Goal: Task Accomplishment & Management: Manage account settings

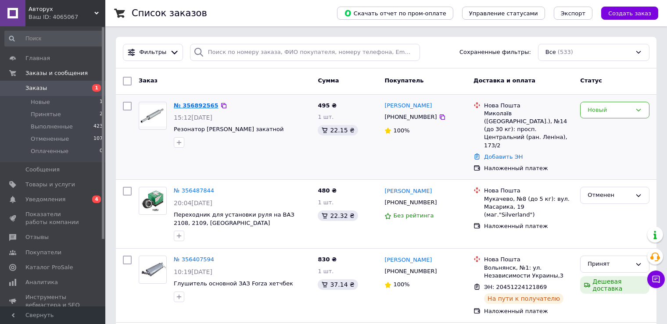
click at [197, 105] on link "№ 356892565" at bounding box center [196, 105] width 45 height 7
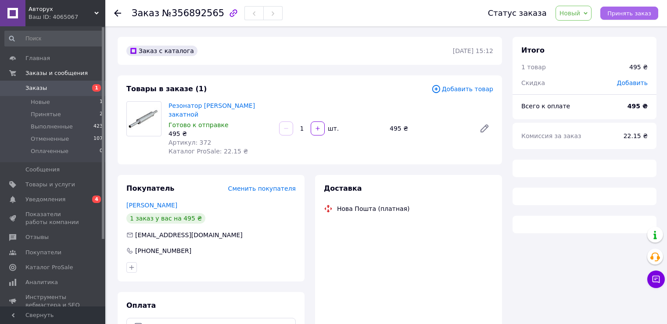
click at [637, 11] on span "Принять заказ" at bounding box center [629, 13] width 44 height 7
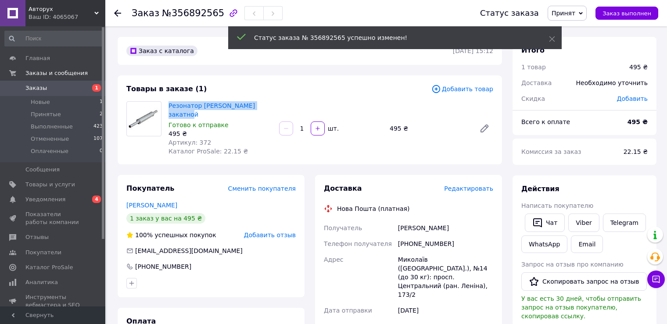
drag, startPoint x: 267, startPoint y: 105, endPoint x: 168, endPoint y: 100, distance: 98.4
click at [168, 100] on div "Резонатор [PERSON_NAME] закатной Готово к отправке 495 ₴ Артикул: 372 Каталог P…" at bounding box center [220, 129] width 111 height 58
copy link "Резонатор [PERSON_NAME] закатной"
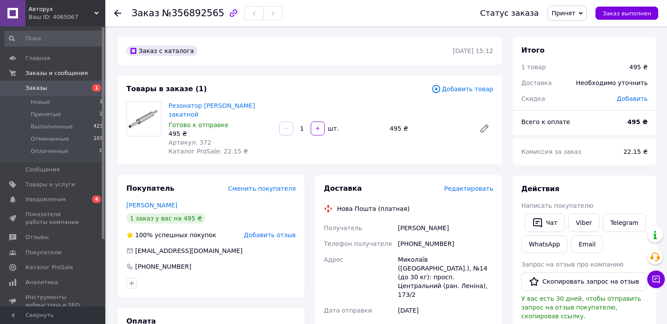
drag, startPoint x: 387, startPoint y: 151, endPoint x: 389, endPoint y: 132, distance: 19.0
click at [387, 151] on div "Товары в заказе (1) Добавить товар Резонатор [PERSON_NAME] Amulet закатной Гото…" at bounding box center [310, 119] width 384 height 89
click at [45, 88] on span "Заказы" at bounding box center [53, 88] width 56 height 8
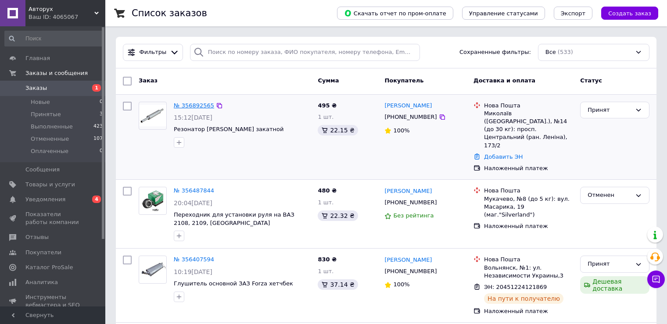
click at [186, 106] on link "№ 356892565" at bounding box center [194, 105] width 40 height 7
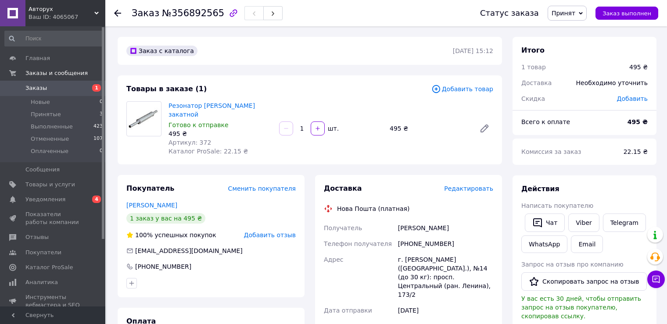
click at [406, 221] on div "[PERSON_NAME]" at bounding box center [445, 228] width 99 height 16
copy div "[PERSON_NAME]"
click at [452, 225] on div "[PERSON_NAME]" at bounding box center [445, 228] width 99 height 16
drag, startPoint x: 457, startPoint y: 219, endPoint x: 387, endPoint y: 219, distance: 69.7
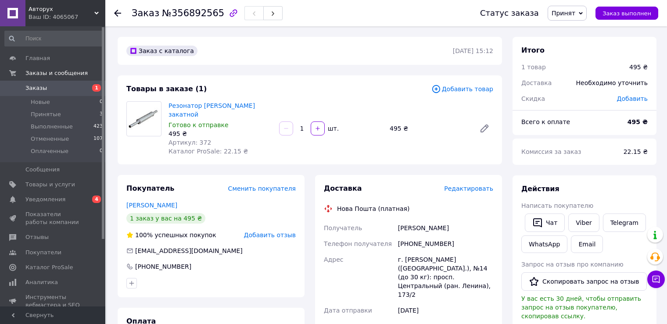
copy div "Получатель [PERSON_NAME]"
drag, startPoint x: 443, startPoint y: 237, endPoint x: 413, endPoint y: 236, distance: 30.3
click at [413, 236] on div "[PHONE_NUMBER]" at bounding box center [445, 244] width 99 height 16
copy div "938941589"
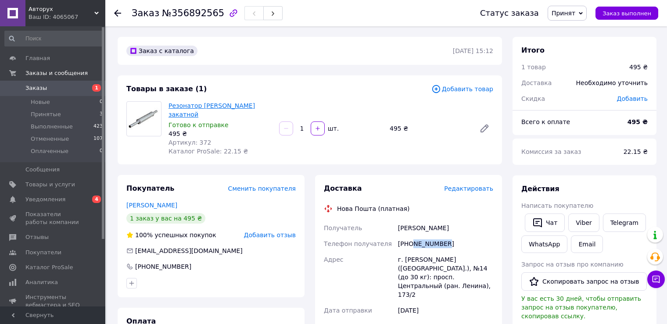
click at [171, 110] on link "Резонатор [PERSON_NAME] закатной" at bounding box center [211, 110] width 86 height 16
